Goal: Task Accomplishment & Management: Complete application form

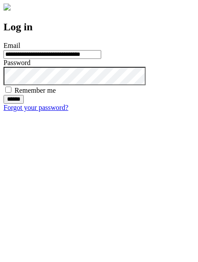
type input "**********"
click at [24, 104] on input "******" at bounding box center [14, 99] width 20 height 9
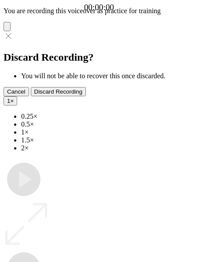
type input "**********"
